Goal: Task Accomplishment & Management: Manage account settings

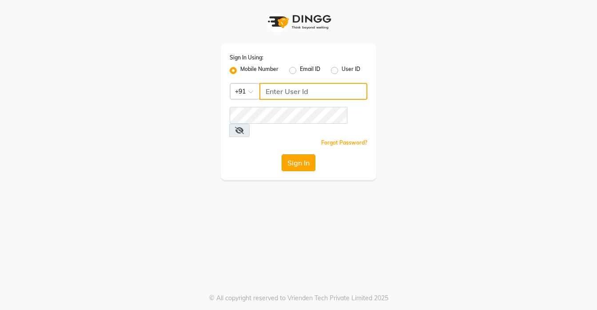
type input "7557303132"
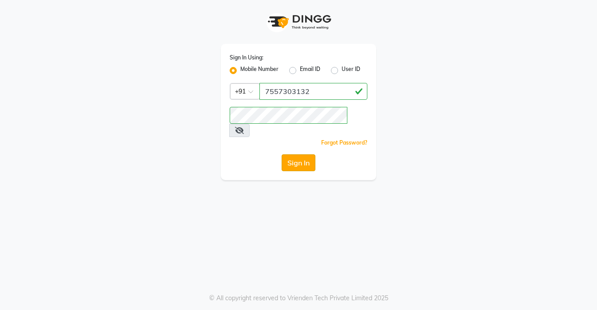
click at [293, 154] on button "Sign In" at bounding box center [298, 162] width 34 height 17
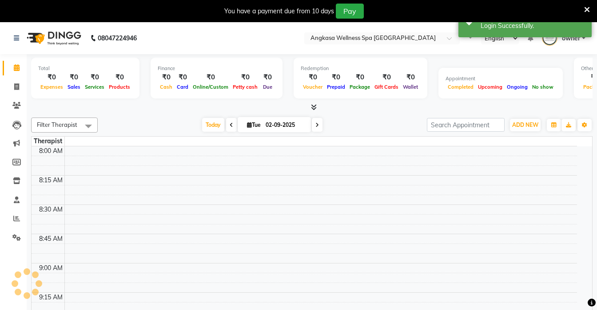
select select "en"
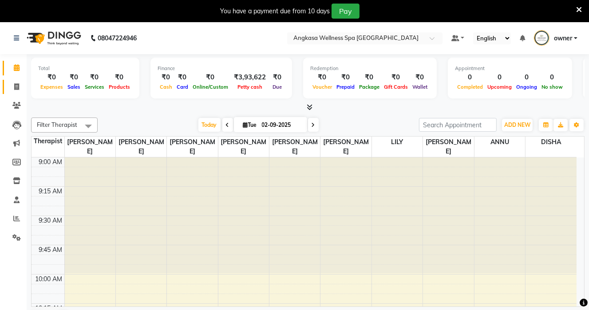
click at [13, 88] on span at bounding box center [17, 87] width 16 height 10
select select "service"
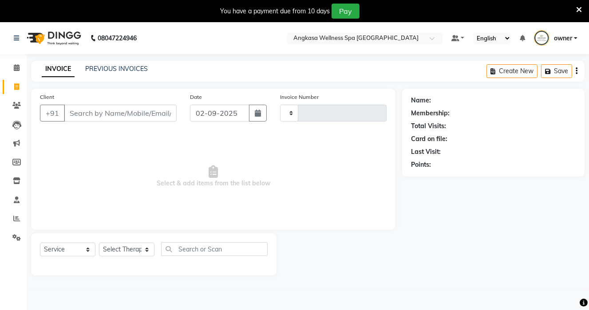
type input "0384"
select select "8366"
click at [18, 71] on icon at bounding box center [17, 67] width 6 height 7
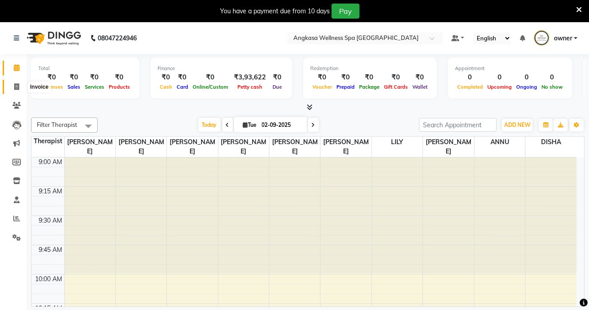
click at [11, 90] on span at bounding box center [17, 87] width 16 height 10
select select "service"
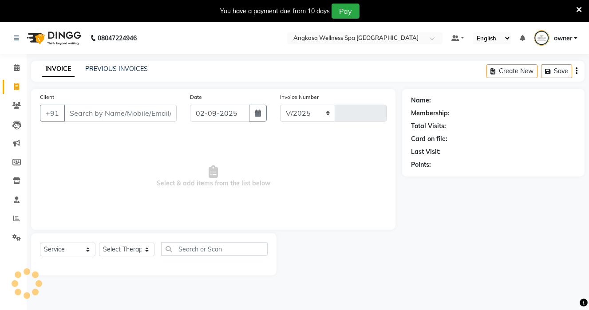
select select "8366"
type input "0384"
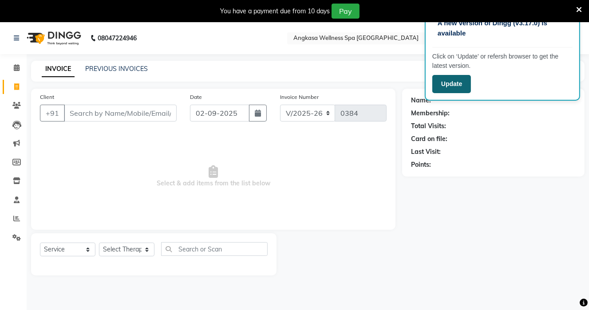
click at [452, 85] on button "Update" at bounding box center [451, 84] width 39 height 18
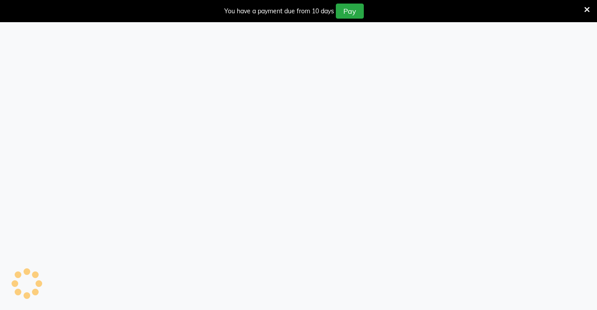
select select "8366"
select select "service"
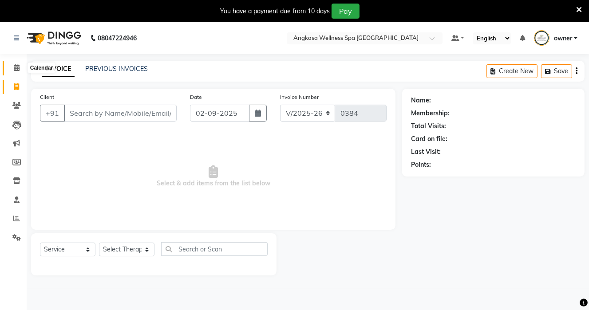
click at [18, 67] on icon at bounding box center [17, 67] width 6 height 7
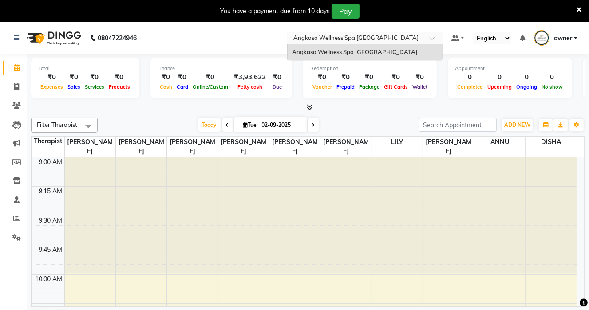
click at [431, 38] on span at bounding box center [435, 40] width 11 height 9
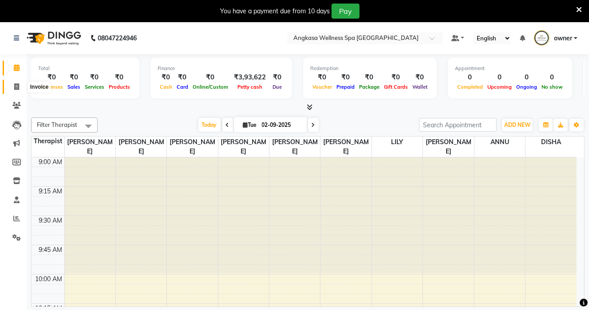
click at [13, 91] on span at bounding box center [17, 87] width 16 height 10
select select "service"
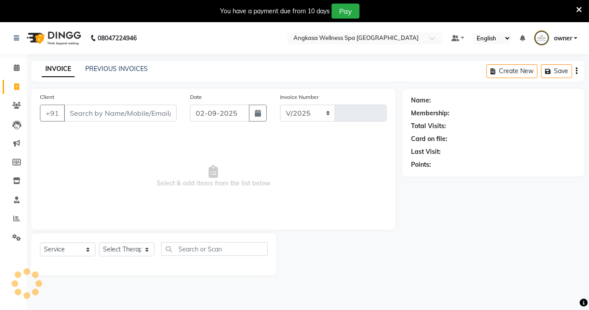
select select "8366"
type input "0384"
click at [106, 71] on link "PREVIOUS INVOICES" at bounding box center [116, 69] width 63 height 8
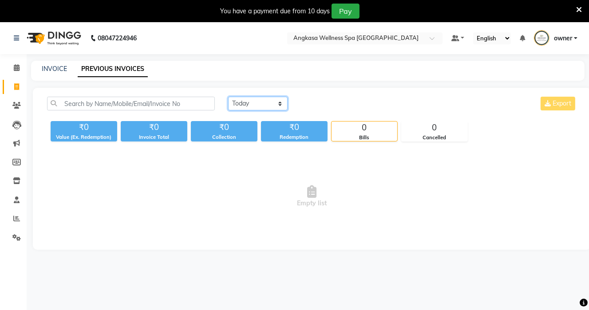
click at [278, 99] on select "[DATE] [DATE] Custom Range" at bounding box center [257, 104] width 59 height 14
select select "range"
click at [228, 97] on select "[DATE] [DATE] Custom Range" at bounding box center [257, 104] width 59 height 14
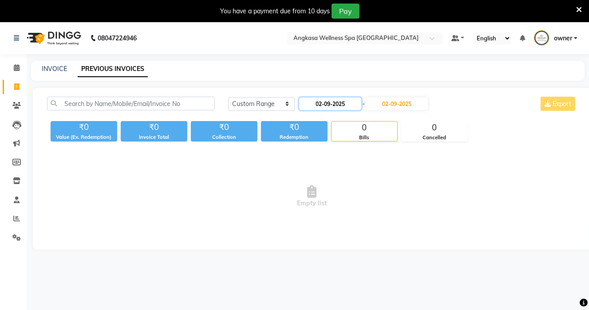
click at [345, 107] on input "02-09-2025" at bounding box center [330, 104] width 62 height 12
select select "9"
select select "2025"
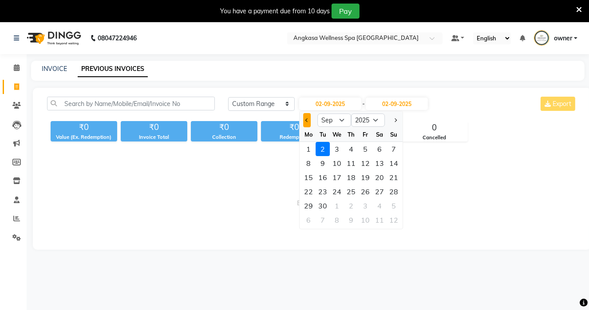
click at [308, 119] on button "Previous month" at bounding box center [307, 120] width 8 height 14
select select "8"
click at [365, 153] on div "1" at bounding box center [365, 149] width 14 height 14
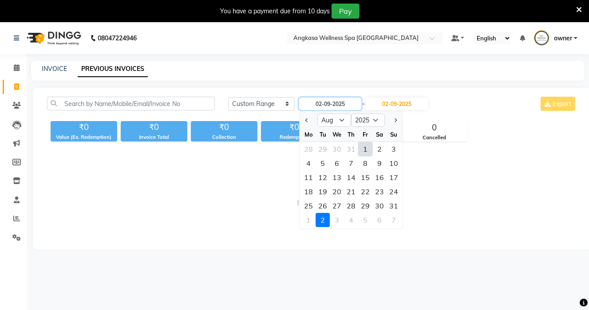
type input "[DATE]"
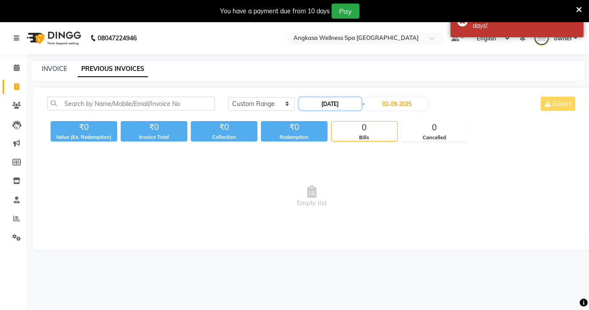
click at [320, 105] on input "[DATE]" at bounding box center [330, 104] width 62 height 12
select select "8"
select select "2025"
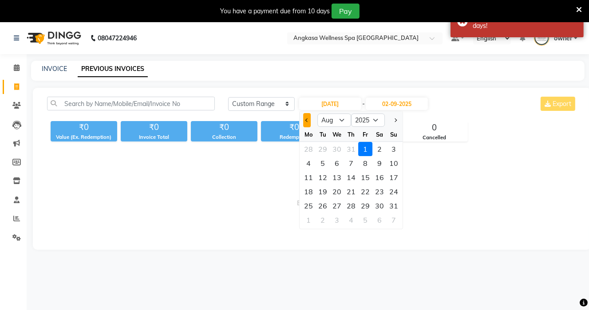
click at [309, 119] on button "Previous month" at bounding box center [307, 120] width 8 height 14
select select "7"
click at [325, 147] on div "1" at bounding box center [323, 149] width 14 height 14
type input "[DATE]"
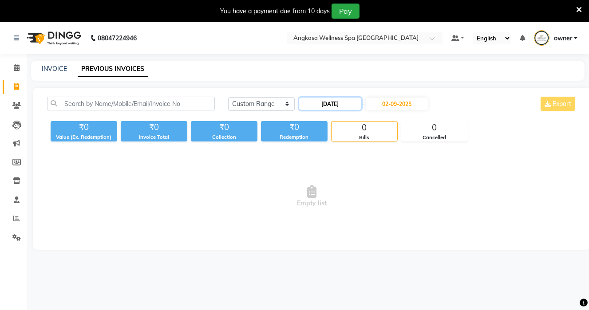
click at [318, 105] on input "[DATE]" at bounding box center [330, 104] width 62 height 12
select select "7"
select select "2025"
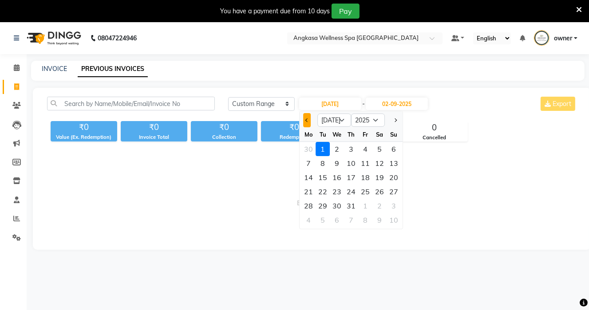
click at [308, 121] on button "Previous month" at bounding box center [307, 120] width 8 height 14
select select "6"
click at [389, 178] on div "15" at bounding box center [394, 177] width 14 height 14
type input "[DATE]"
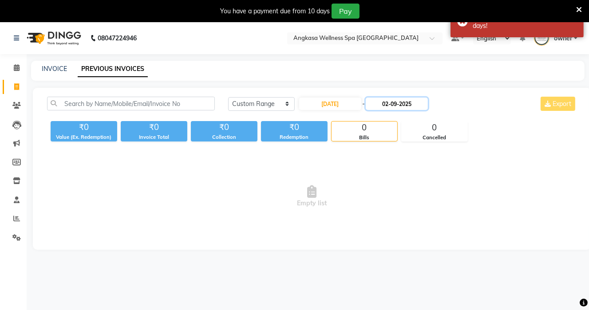
click at [400, 106] on input "02-09-2025" at bounding box center [397, 104] width 62 height 12
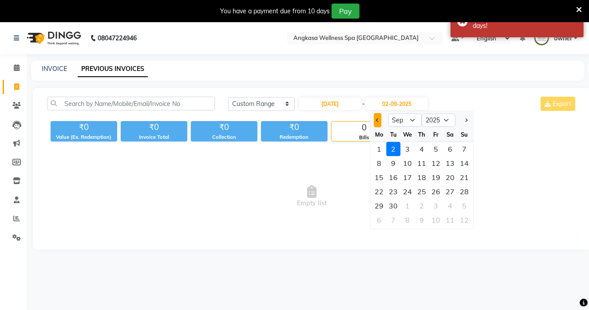
click at [378, 123] on button "Previous month" at bounding box center [378, 120] width 8 height 14
click at [378, 122] on button "Previous month" at bounding box center [378, 120] width 8 height 14
select select "7"
click at [410, 205] on div "30" at bounding box center [407, 206] width 14 height 14
type input "30-07-2025"
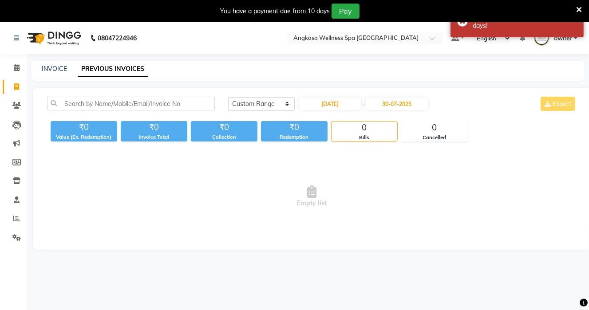
click at [436, 183] on span "Empty list" at bounding box center [312, 196] width 530 height 89
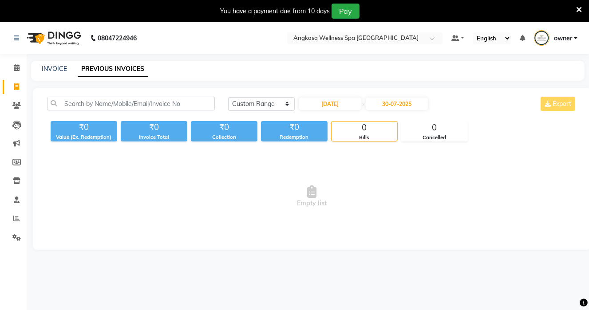
click at [576, 110] on div "[DATE] [DATE] Custom Range [DATE] - [DATE] Export" at bounding box center [402, 104] width 349 height 14
click at [565, 103] on div "[DATE] [DATE] Custom Range [DATE] - [DATE] Export" at bounding box center [402, 104] width 349 height 14
click at [552, 102] on div "[DATE] [DATE] Custom Range [DATE] - [DATE] Export" at bounding box center [402, 104] width 349 height 14
